Goal: Transaction & Acquisition: Purchase product/service

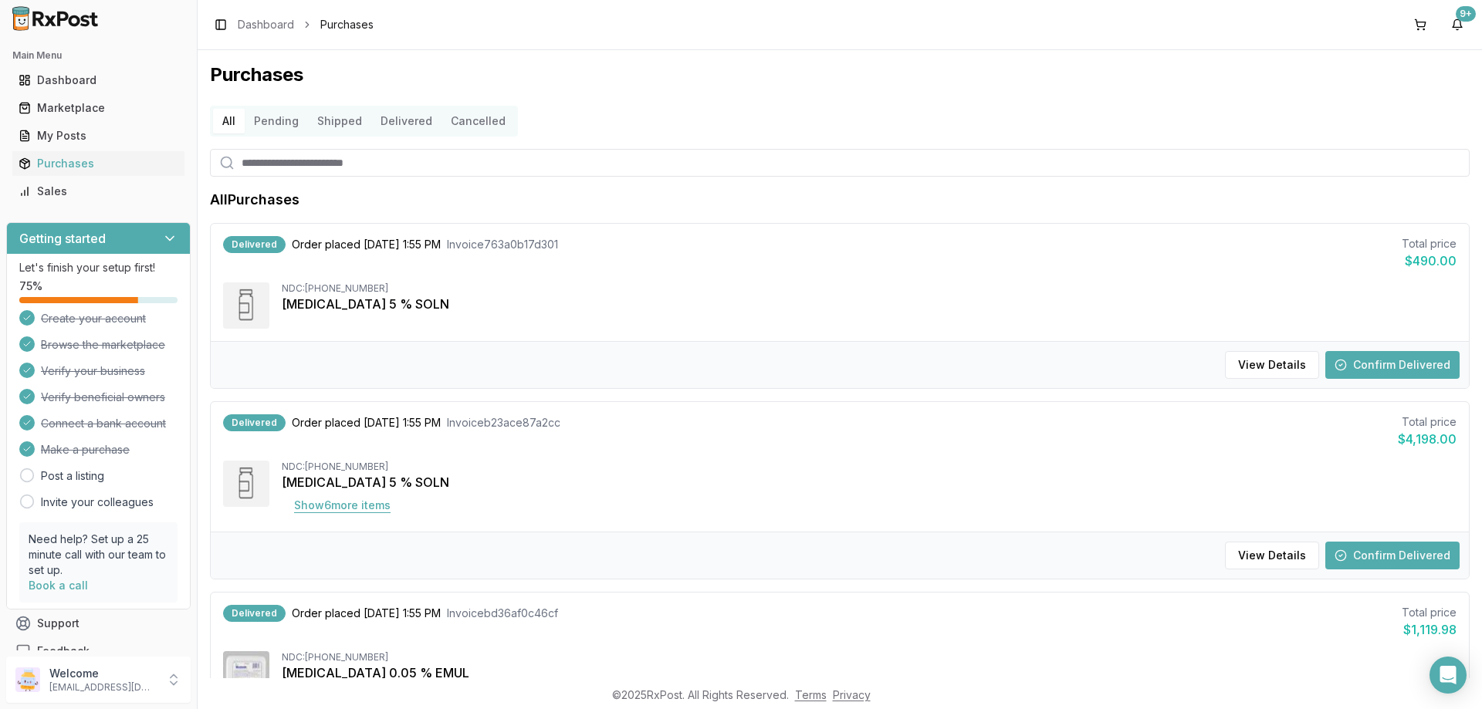
click at [337, 503] on button "Show 6 more item s" at bounding box center [342, 506] width 121 height 28
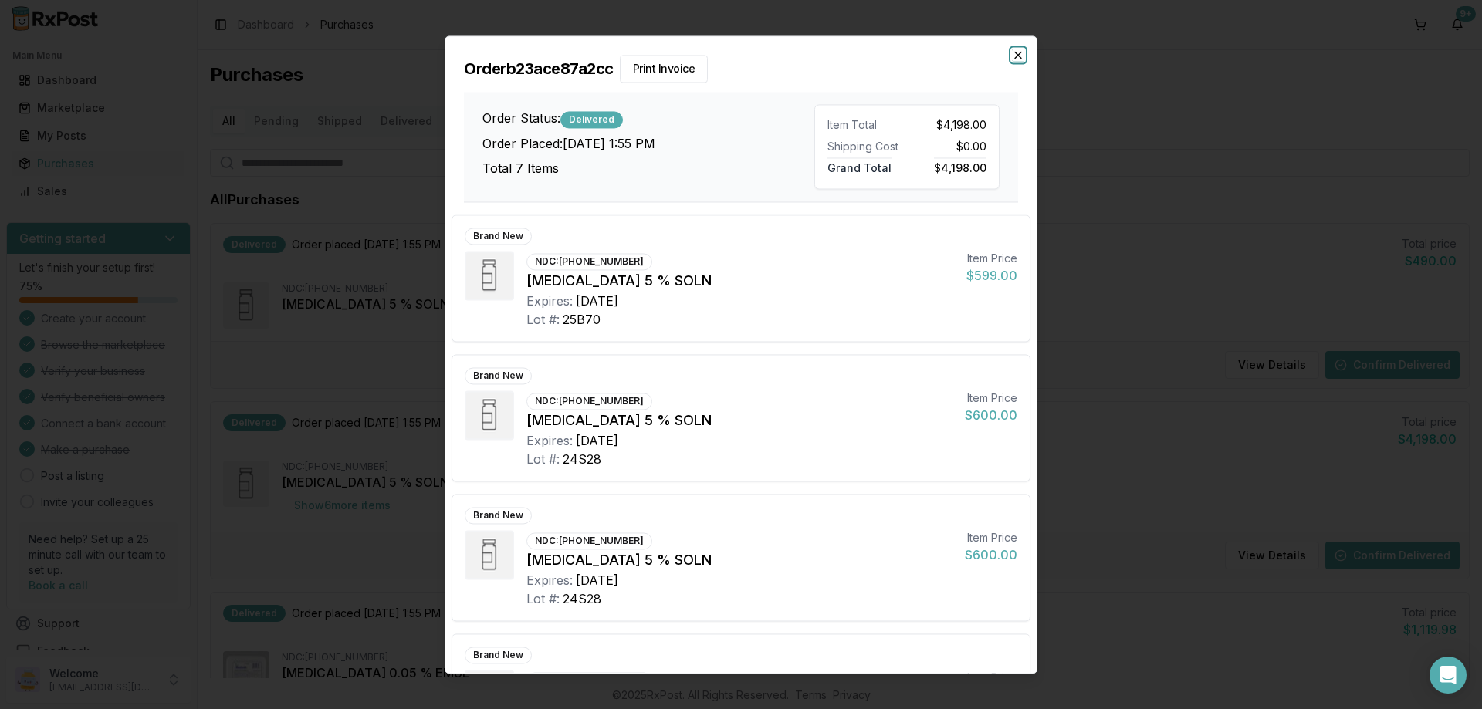
click at [1014, 54] on icon "button" at bounding box center [1018, 55] width 12 height 12
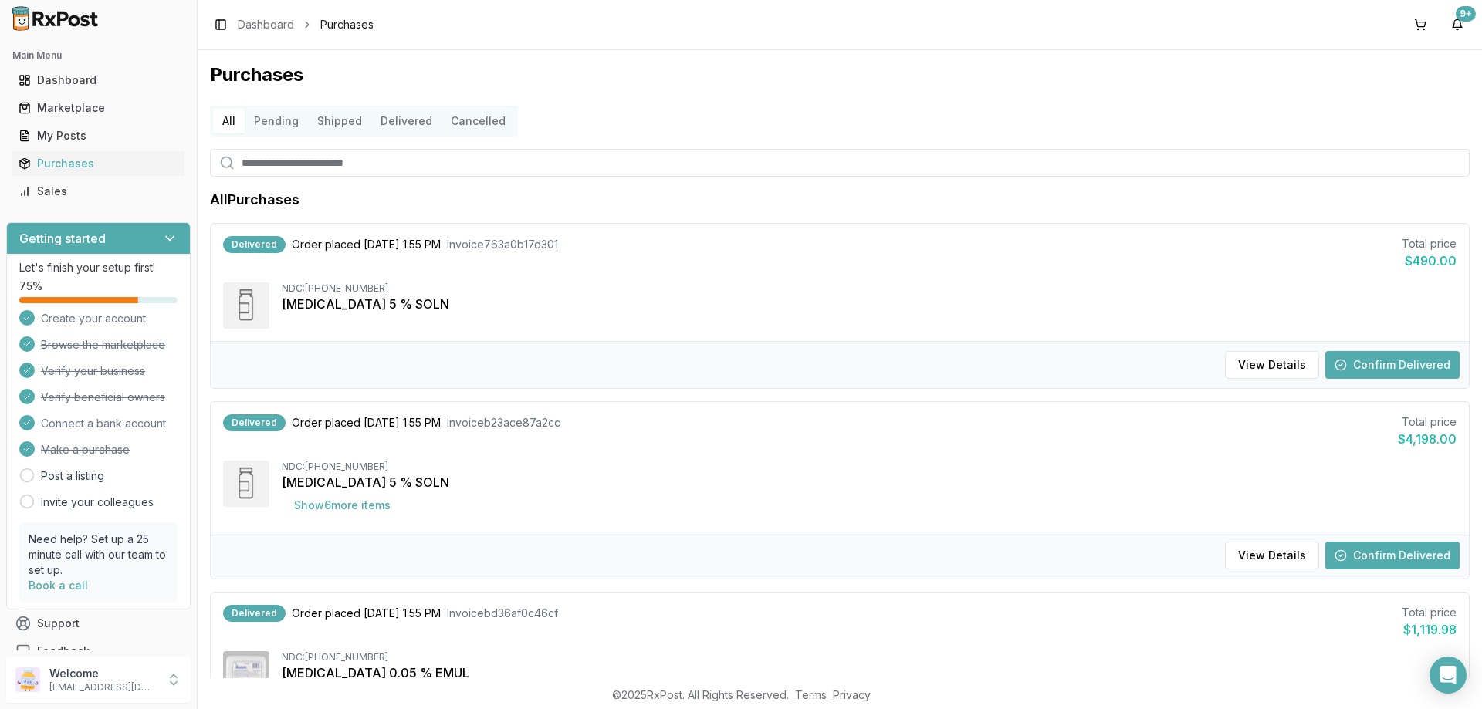
click at [1362, 566] on button "Confirm Delivered" at bounding box center [1393, 556] width 134 height 28
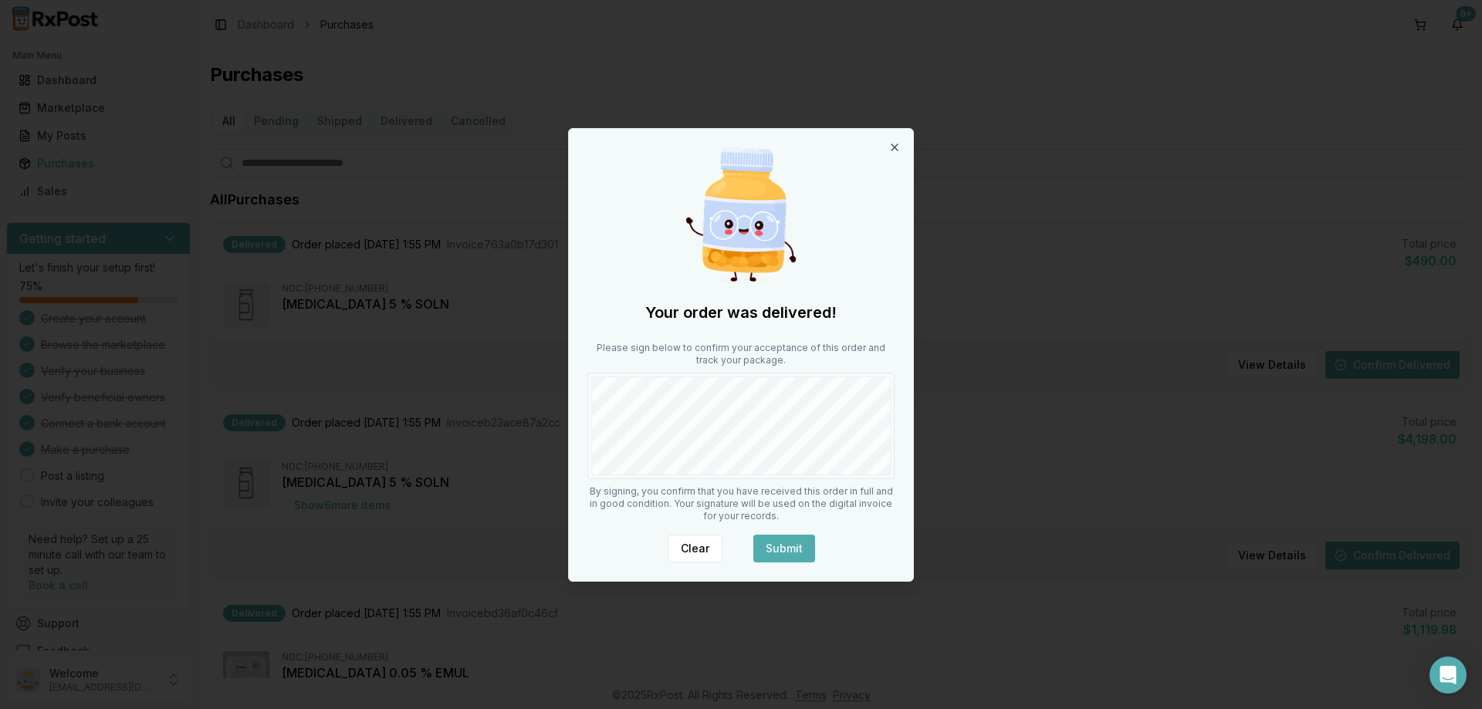
drag, startPoint x: 782, startPoint y: 542, endPoint x: 1156, endPoint y: 365, distance: 414.1
click at [784, 533] on div "Your order was delivered! Please sign below to confirm your acceptance of this …" at bounding box center [741, 355] width 344 height 452
click at [809, 544] on button "Submit" at bounding box center [784, 549] width 62 height 28
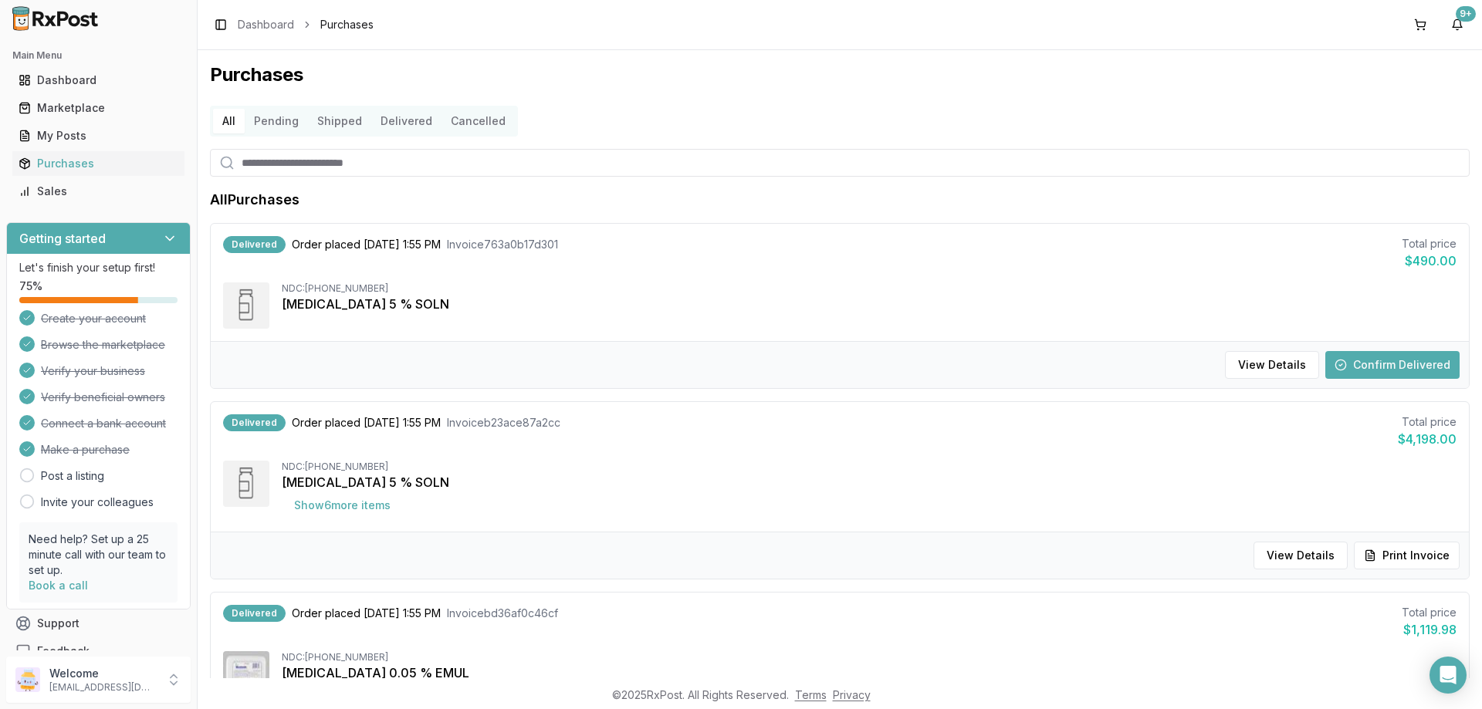
click at [1395, 359] on button "Confirm Delivered" at bounding box center [1393, 365] width 134 height 28
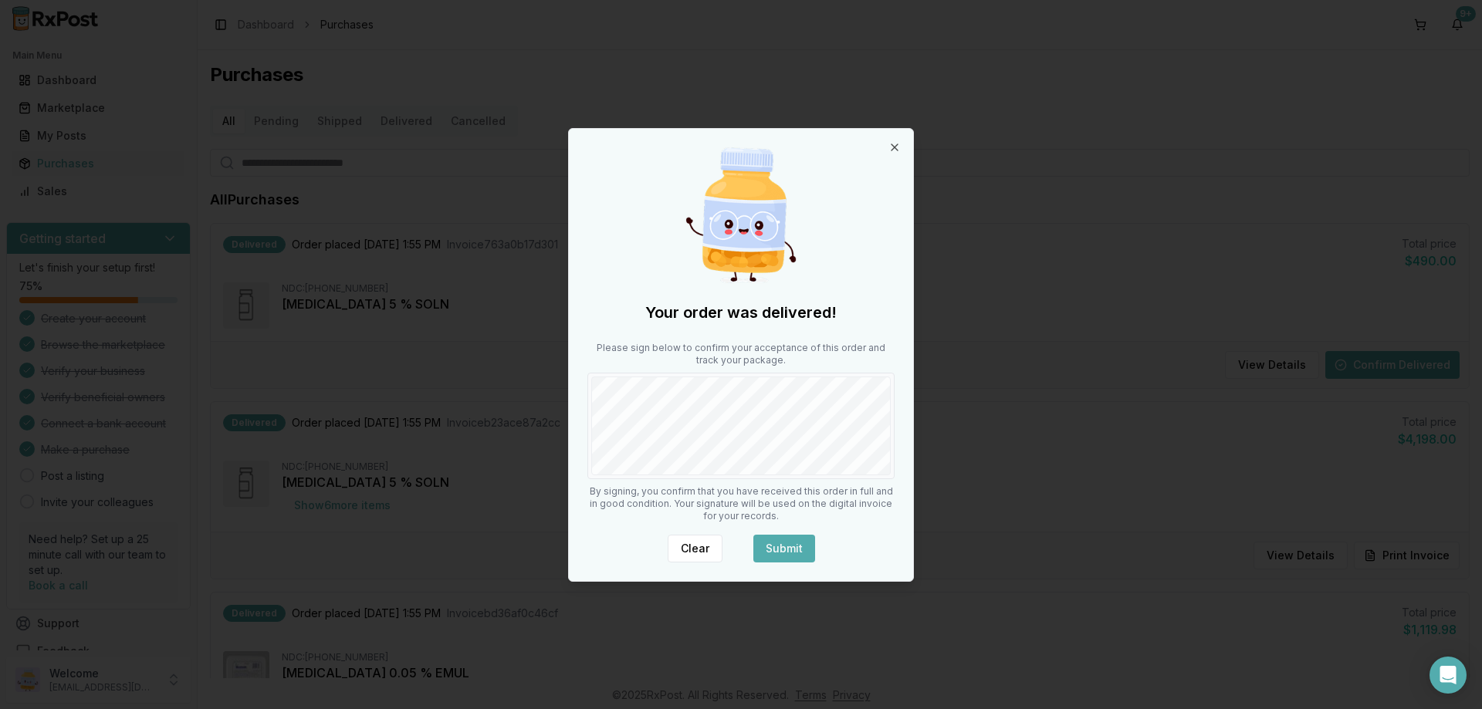
click at [789, 531] on div "Your order was delivered! Please sign below to confirm your acceptance of this …" at bounding box center [741, 355] width 344 height 452
click at [791, 551] on button "Submit" at bounding box center [784, 549] width 62 height 28
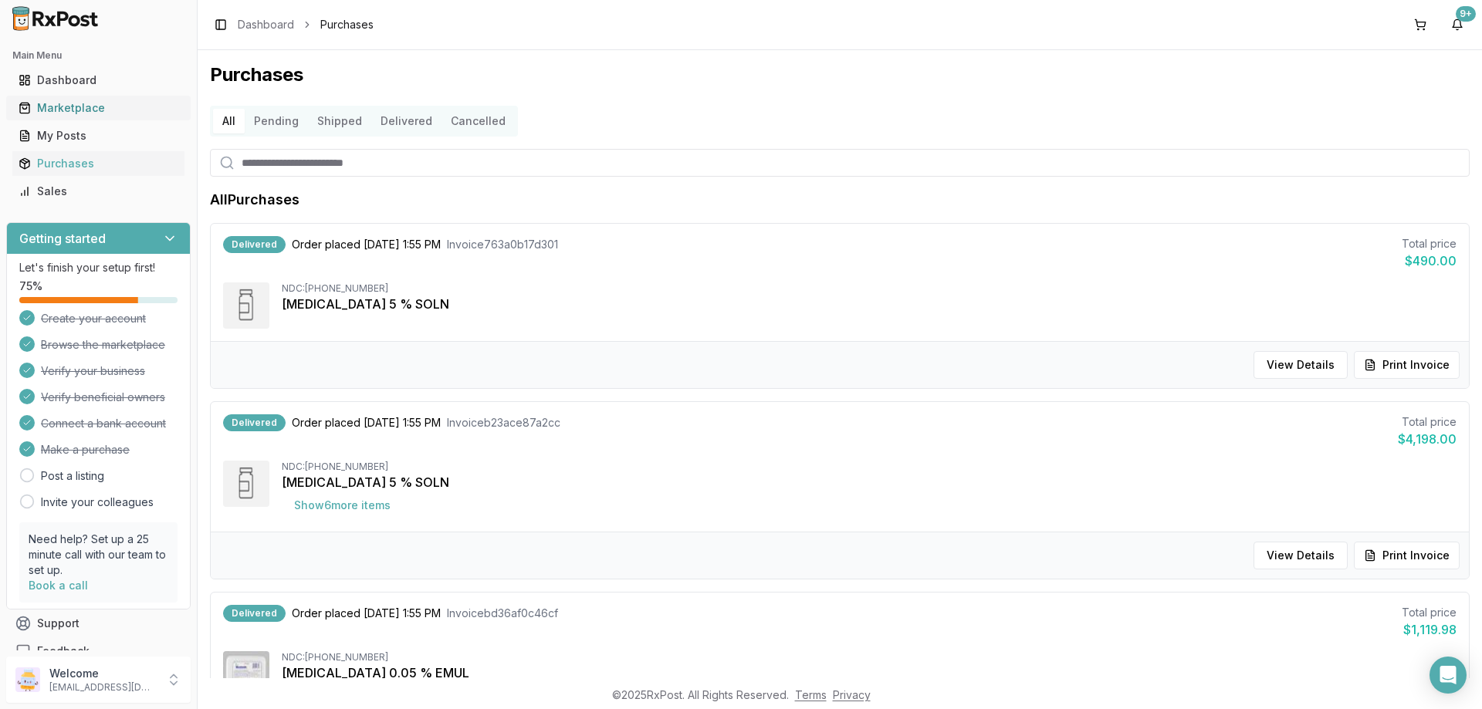
click at [69, 110] on div "Marketplace" at bounding box center [99, 107] width 160 height 15
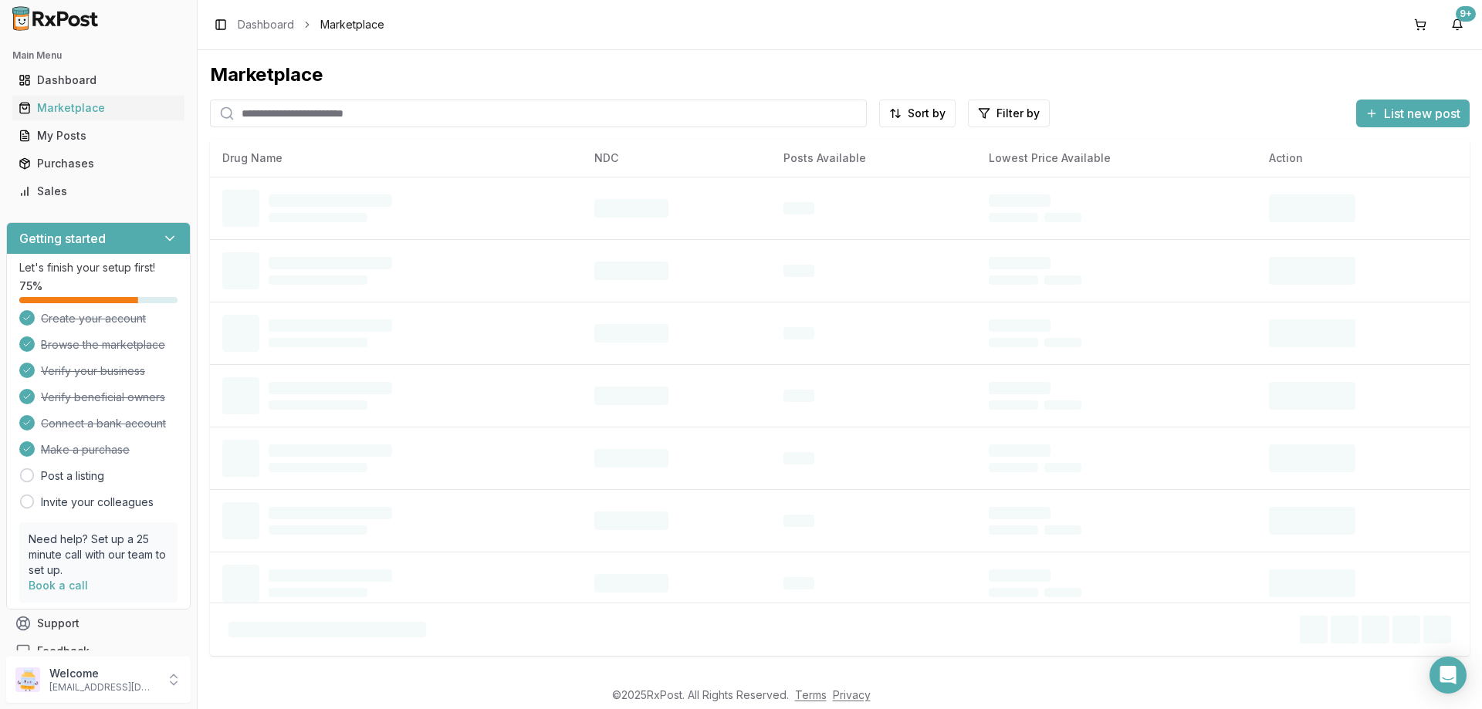
click at [364, 111] on input "search" at bounding box center [538, 114] width 657 height 28
type input "**********"
